Goal: Transaction & Acquisition: Purchase product/service

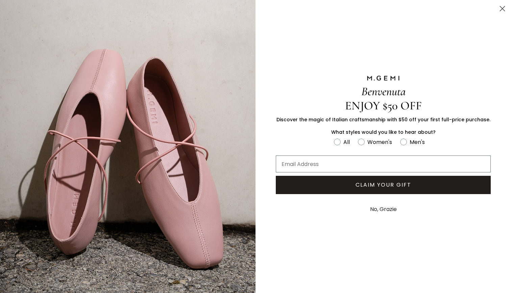
click at [505, 10] on circle "Close dialog" at bounding box center [502, 8] width 11 height 11
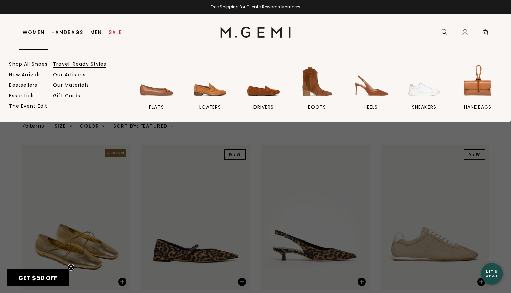
click at [73, 64] on link "Travel-Ready Styles" at bounding box center [79, 64] width 53 height 6
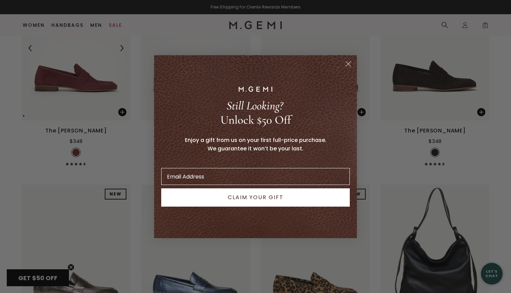
scroll to position [3477, 0]
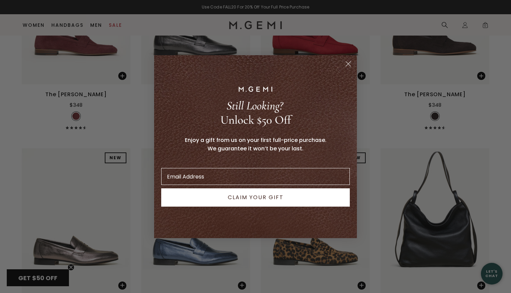
click at [347, 67] on circle "Close dialog" at bounding box center [348, 63] width 11 height 11
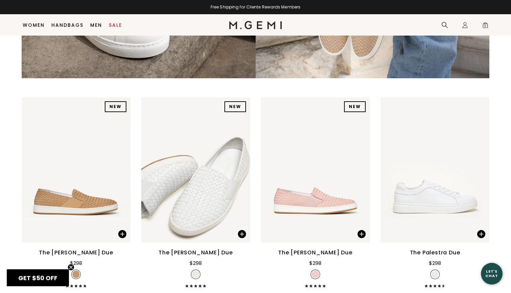
scroll to position [1872, 0]
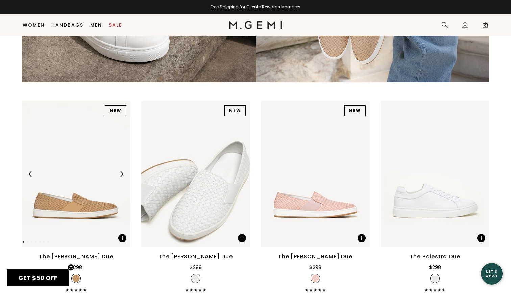
click at [95, 137] on img at bounding box center [76, 173] width 109 height 145
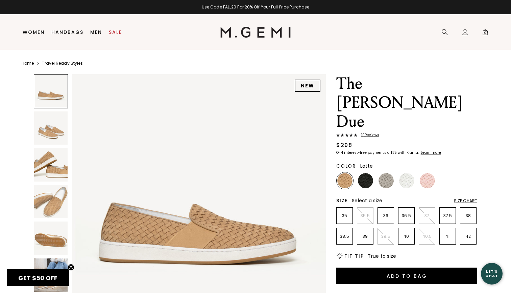
click at [58, 126] on img at bounding box center [50, 127] width 33 height 33
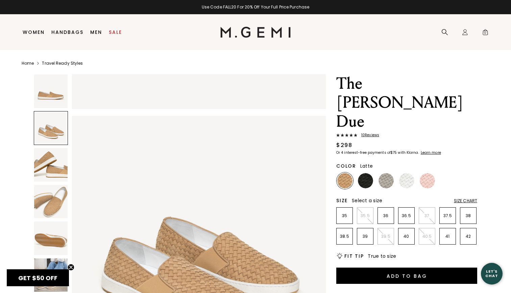
scroll to position [261, 0]
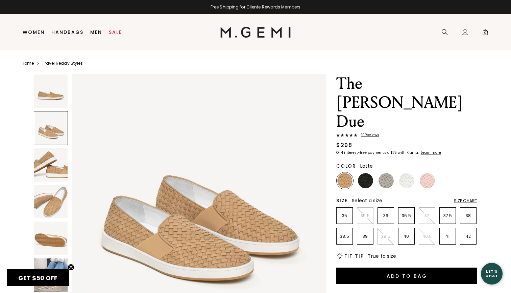
click at [57, 151] on img at bounding box center [50, 164] width 33 height 33
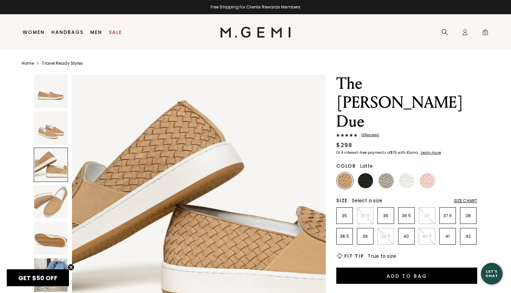
scroll to position [522, 0]
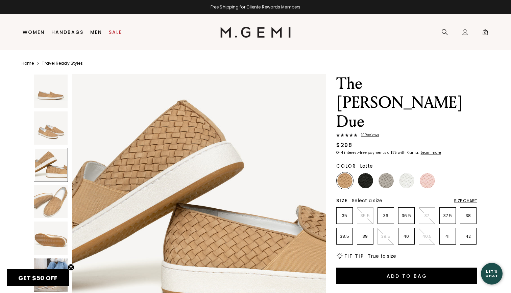
click at [51, 190] on img at bounding box center [50, 201] width 33 height 33
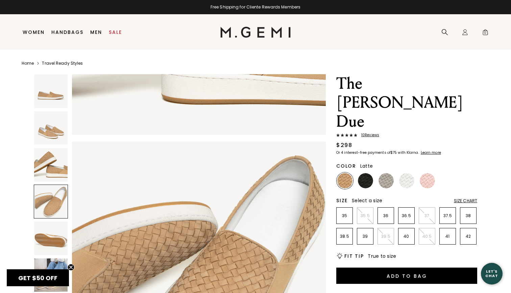
scroll to position [783, 0]
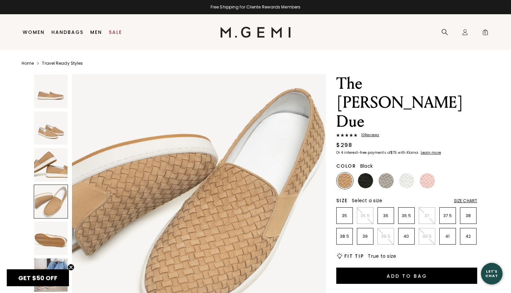
click at [364, 173] on img at bounding box center [365, 180] width 15 height 15
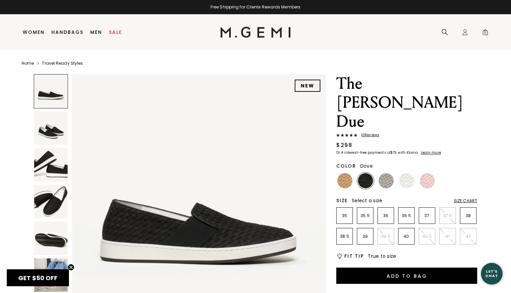
click at [386, 173] on img at bounding box center [386, 180] width 15 height 15
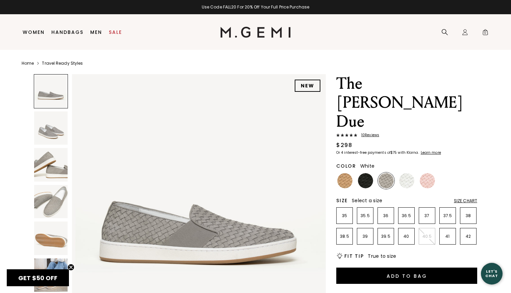
click at [405, 173] on img at bounding box center [406, 180] width 15 height 15
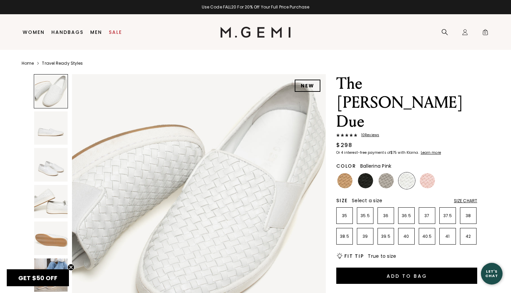
click at [430, 173] on img at bounding box center [427, 180] width 15 height 15
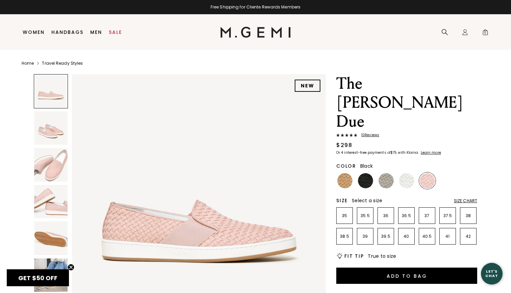
click at [369, 173] on img at bounding box center [365, 180] width 15 height 15
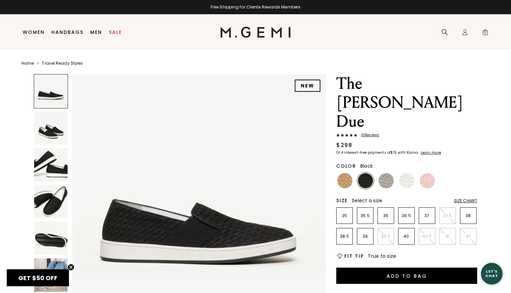
click at [59, 132] on img at bounding box center [50, 127] width 33 height 33
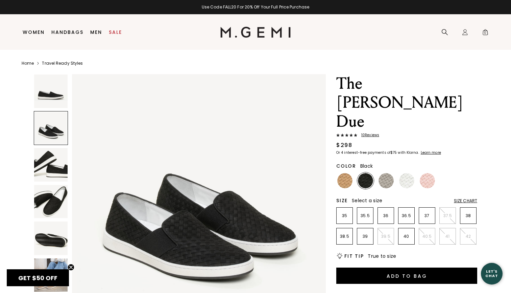
click at [54, 161] on img at bounding box center [50, 164] width 33 height 33
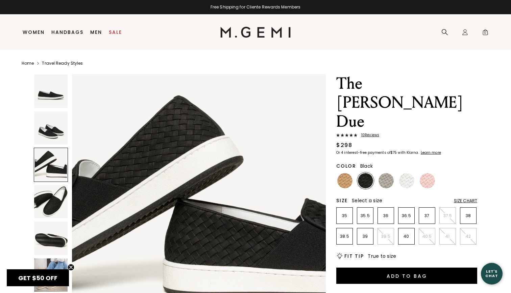
scroll to position [0, 0]
click at [389, 173] on img at bounding box center [386, 180] width 15 height 15
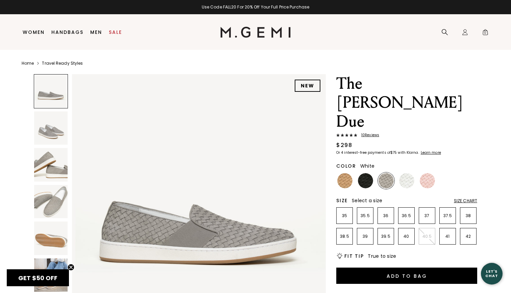
click at [405, 173] on img at bounding box center [406, 180] width 15 height 15
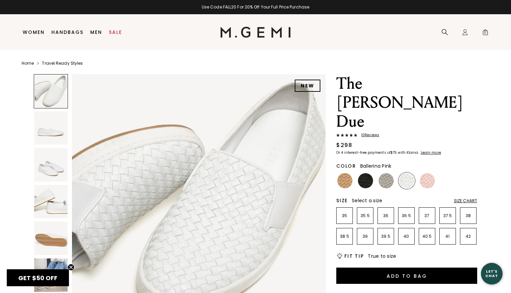
click at [433, 173] on img at bounding box center [427, 180] width 15 height 15
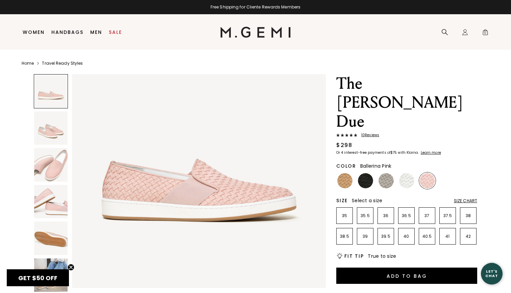
scroll to position [42, 0]
click at [62, 260] on img at bounding box center [50, 274] width 33 height 33
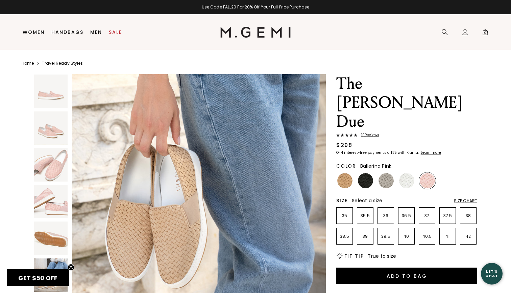
scroll to position [1572, 0]
click at [346, 173] on img at bounding box center [344, 180] width 15 height 15
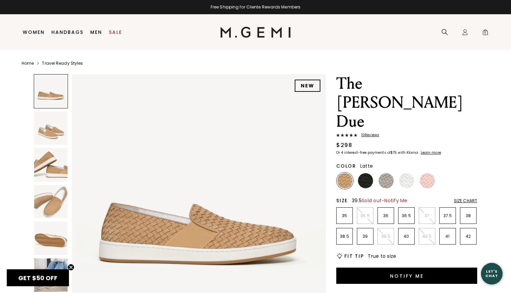
click at [380, 233] on p "39.5" at bounding box center [386, 235] width 16 height 5
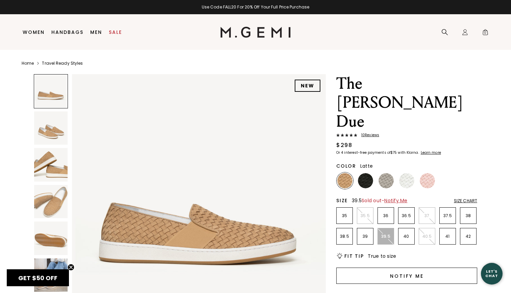
click at [398, 267] on button "Notify Me" at bounding box center [406, 275] width 141 height 16
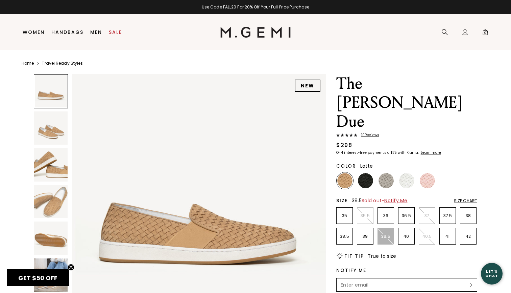
click at [379, 279] on input "Enter your email address to be notified when your selection is back in stock" at bounding box center [400, 284] width 127 height 11
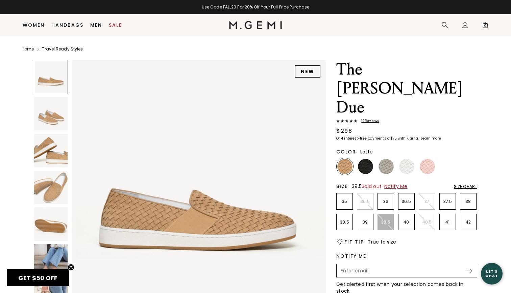
scroll to position [31, 0]
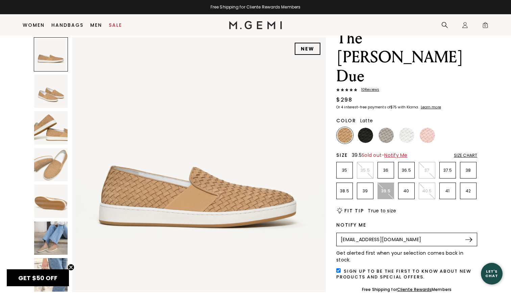
type input "mvz57@proton.me"
click at [338, 281] on div "Free Shipping for Cliente Rewards Members" at bounding box center [406, 289] width 141 height 16
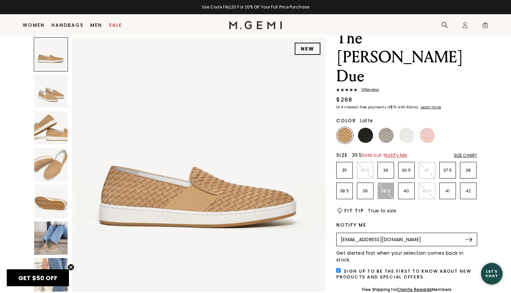
click at [343, 281] on div "Free Shipping for Cliente Rewards Members" at bounding box center [406, 289] width 141 height 16
click at [381, 222] on div "Notify Me mvz57@proton.me Submit Get alerted first when your selection comes ba…" at bounding box center [406, 251] width 141 height 59
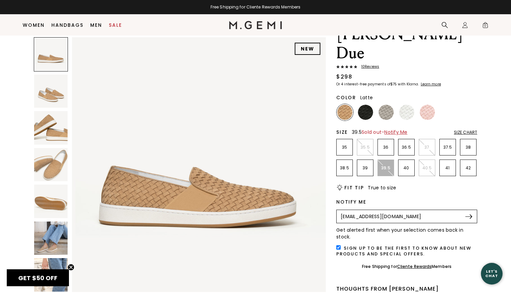
scroll to position [74, 0]
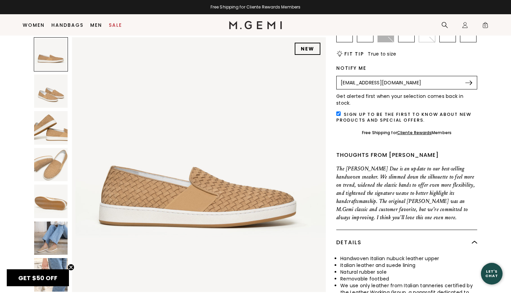
scroll to position [194, 0]
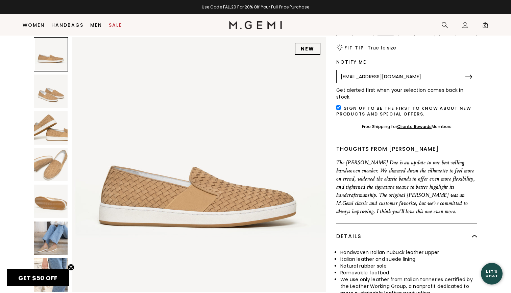
click at [470, 74] on img at bounding box center [469, 76] width 7 height 4
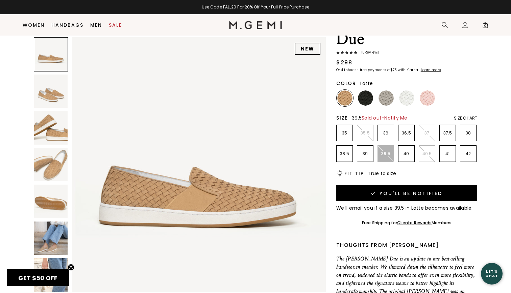
scroll to position [64, 0]
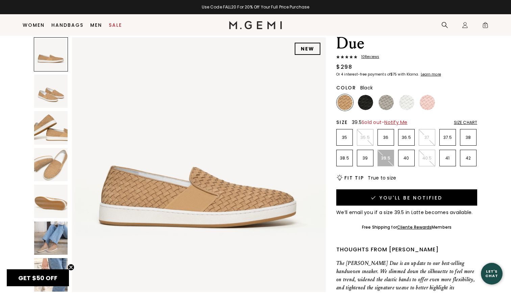
click at [359, 95] on img at bounding box center [365, 102] width 15 height 15
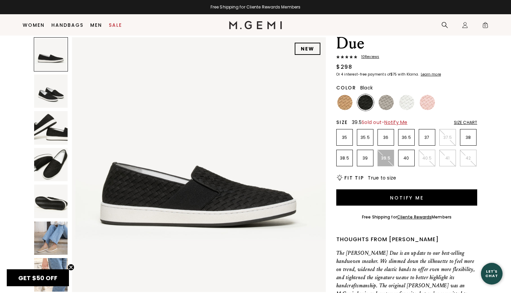
click at [386, 155] on p "39.5" at bounding box center [386, 157] width 16 height 5
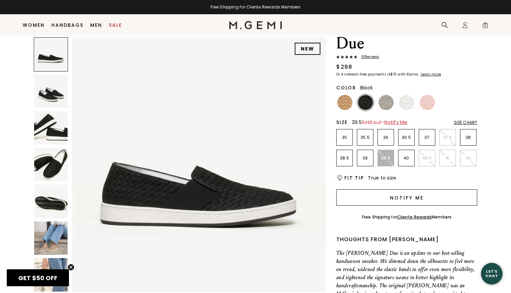
click at [387, 189] on button "Notify Me" at bounding box center [406, 197] width 141 height 16
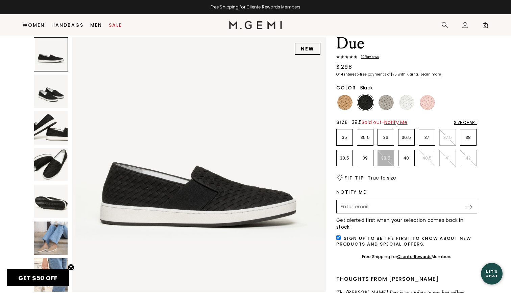
click at [348, 201] on input "Enter your email address to be notified when your selection is back in stock" at bounding box center [400, 206] width 127 height 11
type input "mvz57@proton.me"
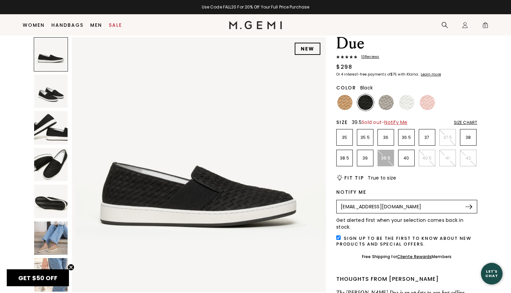
click at [471, 204] on img at bounding box center [469, 206] width 7 height 4
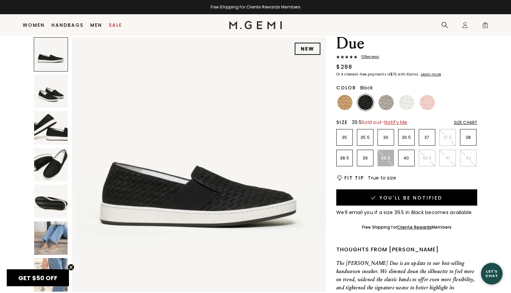
scroll to position [66, 0]
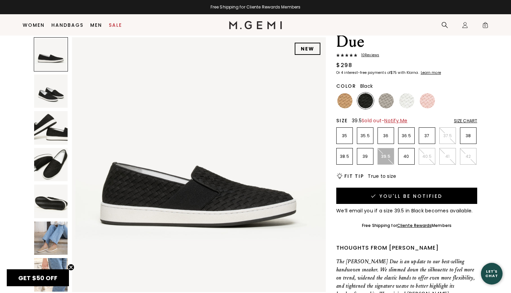
click at [464, 118] on div "Size Chart" at bounding box center [465, 120] width 23 height 5
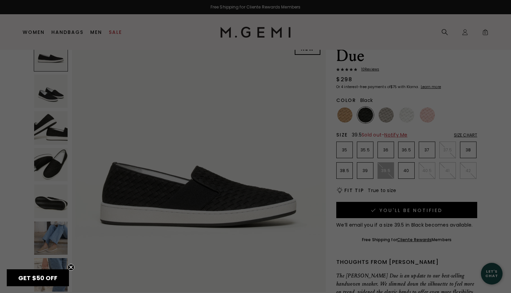
scroll to position [0, 0]
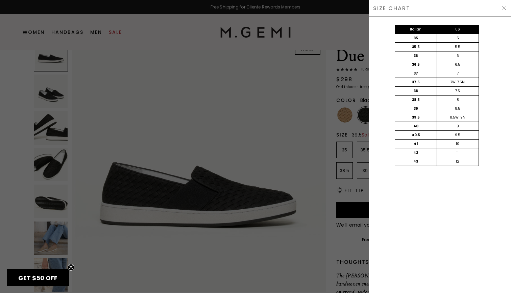
click at [502, 7] on img at bounding box center [504, 7] width 5 height 5
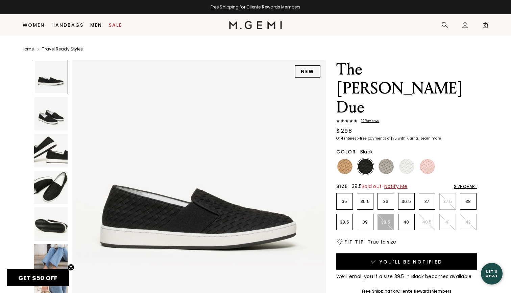
scroll to position [66, 0]
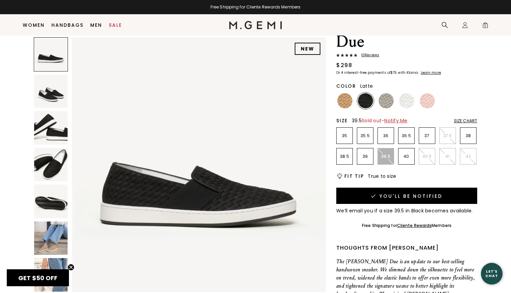
click at [346, 93] on img at bounding box center [344, 100] width 15 height 15
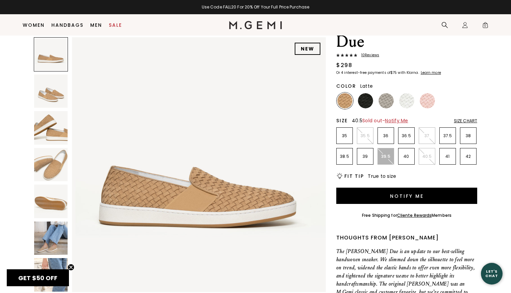
click at [425, 148] on li "40.5" at bounding box center [427, 156] width 17 height 17
click at [366, 93] on img at bounding box center [365, 100] width 15 height 15
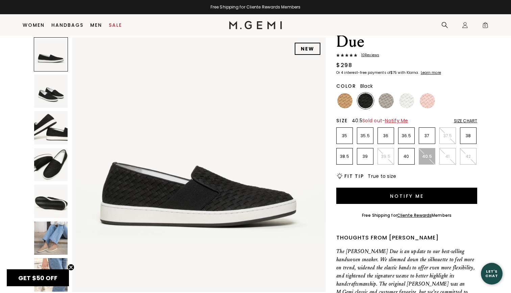
click at [471, 118] on div "Size Chart" at bounding box center [465, 120] width 23 height 5
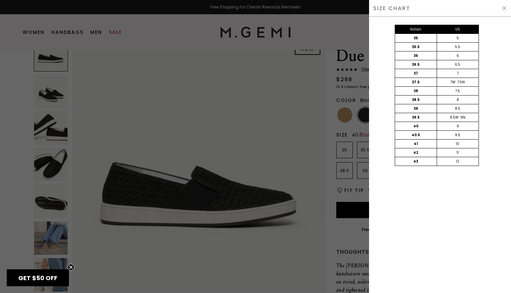
click at [505, 8] on img at bounding box center [504, 7] width 5 height 5
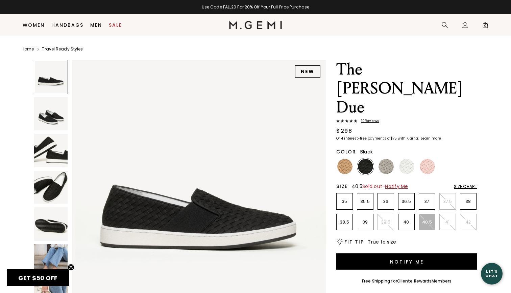
scroll to position [66, 0]
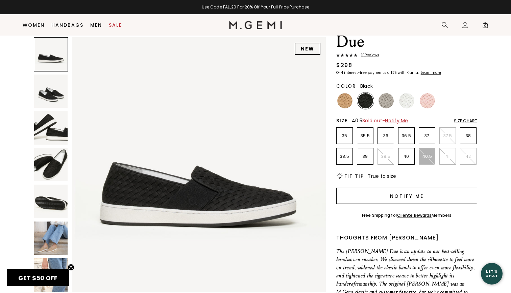
click at [449, 187] on button "Notify Me" at bounding box center [406, 195] width 141 height 16
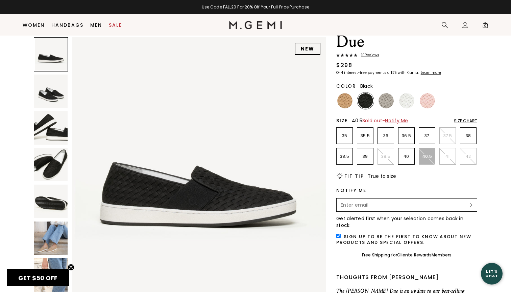
click at [389, 199] on input "Enter your email address to be notified when your selection is back in stock" at bounding box center [400, 204] width 127 height 11
type input "mvz57@proton.me"
click at [470, 198] on div "mvz57@proton.me Submit" at bounding box center [406, 205] width 141 height 14
click at [470, 203] on img at bounding box center [469, 205] width 7 height 4
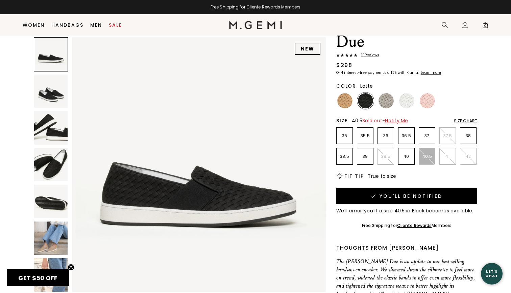
click at [351, 93] on img at bounding box center [344, 100] width 15 height 15
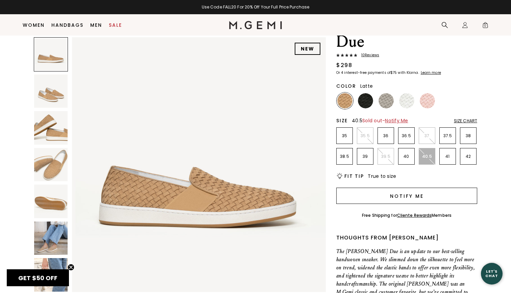
click at [421, 187] on button "Notify Me" at bounding box center [406, 195] width 141 height 16
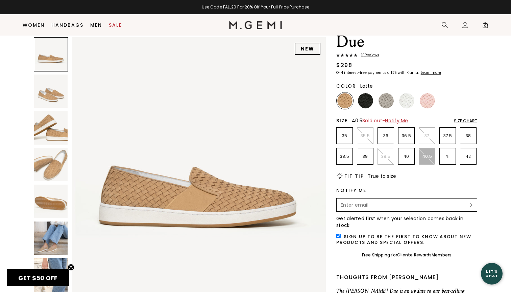
click at [361, 199] on input "Enter your email address to be notified when your selection is back in stock" at bounding box center [400, 204] width 127 height 11
type input "mvz57@proton.me"
click at [472, 203] on img at bounding box center [469, 205] width 7 height 4
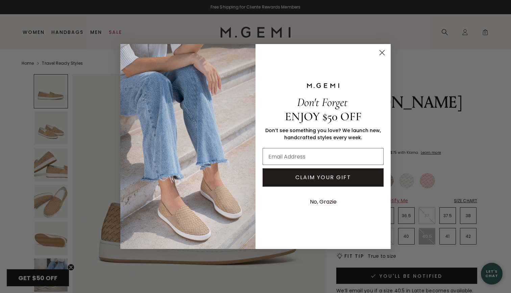
click at [381, 51] on circle "Close dialog" at bounding box center [382, 52] width 11 height 11
